Goal: Find specific page/section: Find specific page/section

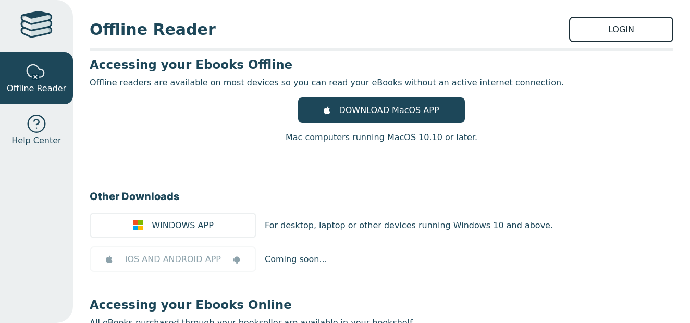
click at [632, 27] on link "LOGIN" at bounding box center [621, 30] width 104 height 26
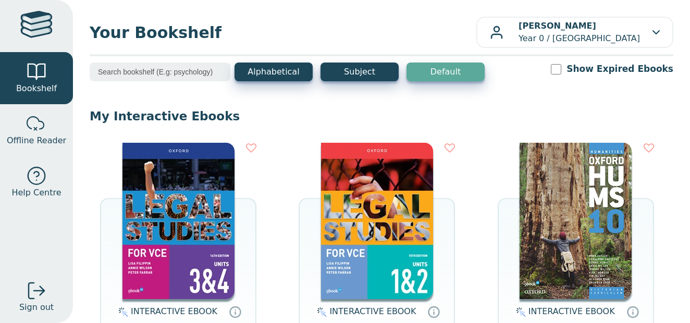
click at [165, 263] on img at bounding box center [178, 221] width 112 height 156
